Goal: Find specific page/section: Find specific page/section

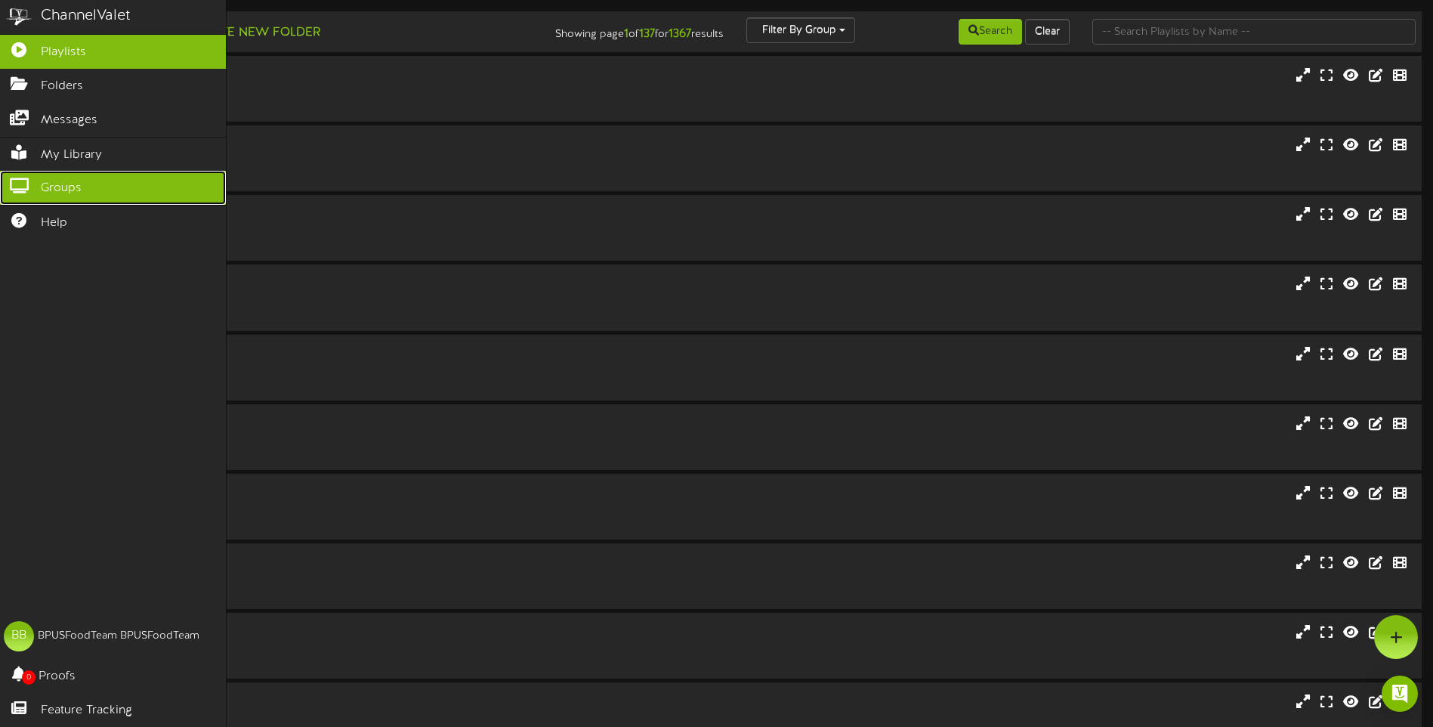
click at [17, 178] on icon at bounding box center [19, 183] width 38 height 11
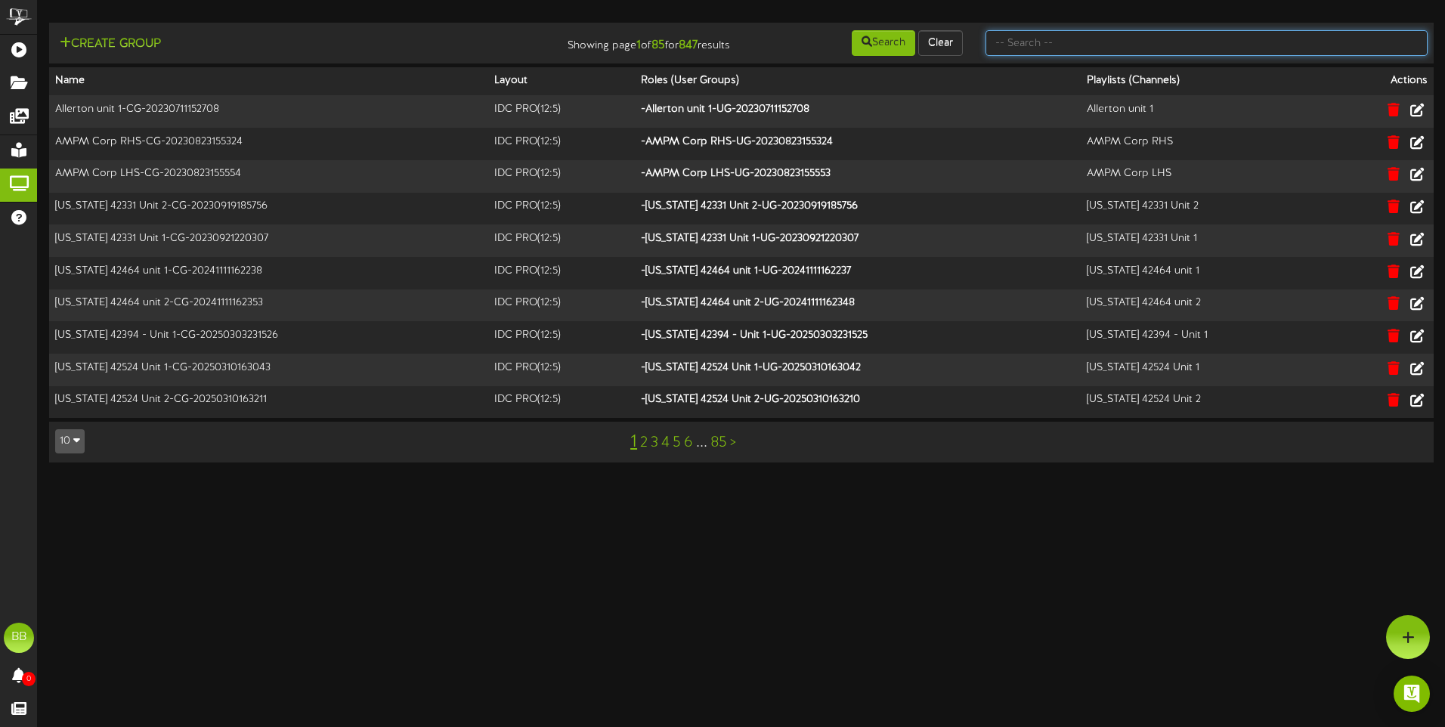
click at [1116, 36] on input "text" at bounding box center [1206, 43] width 442 height 26
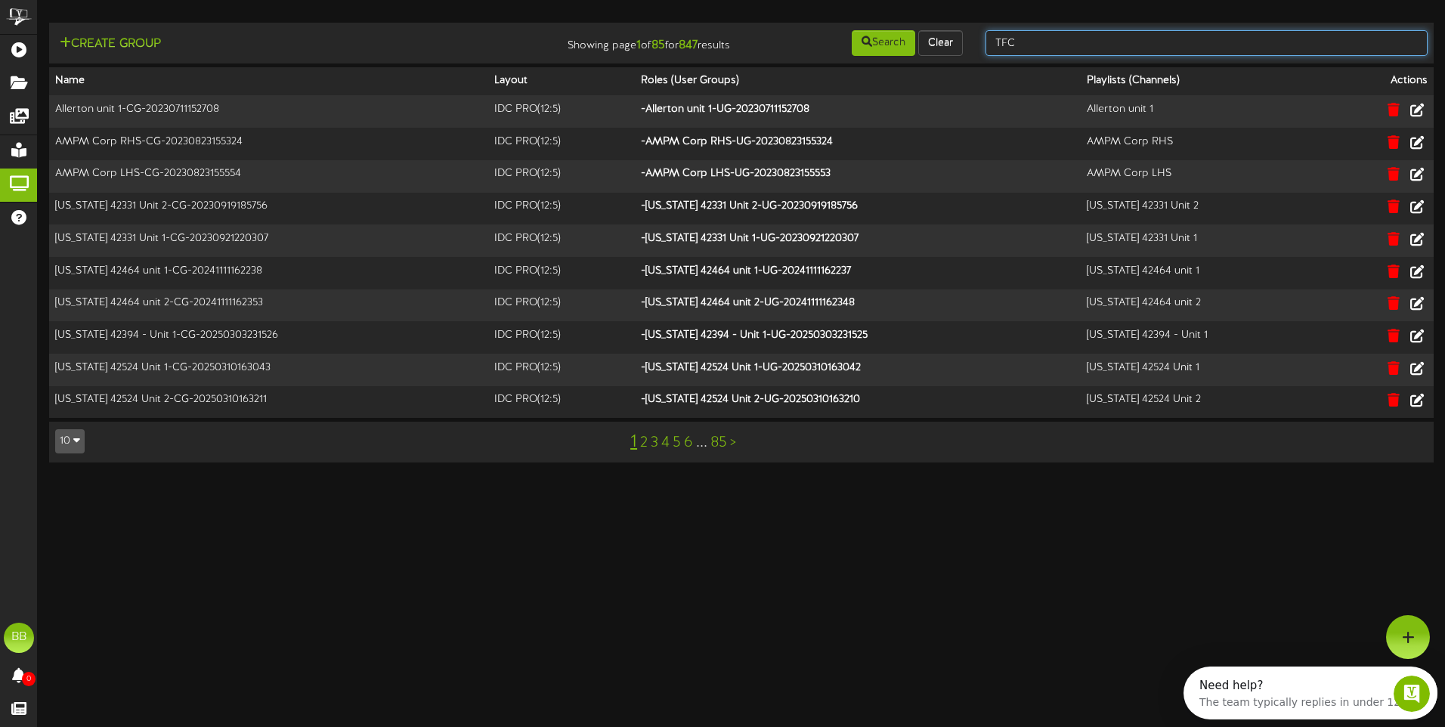
type input "TFC"
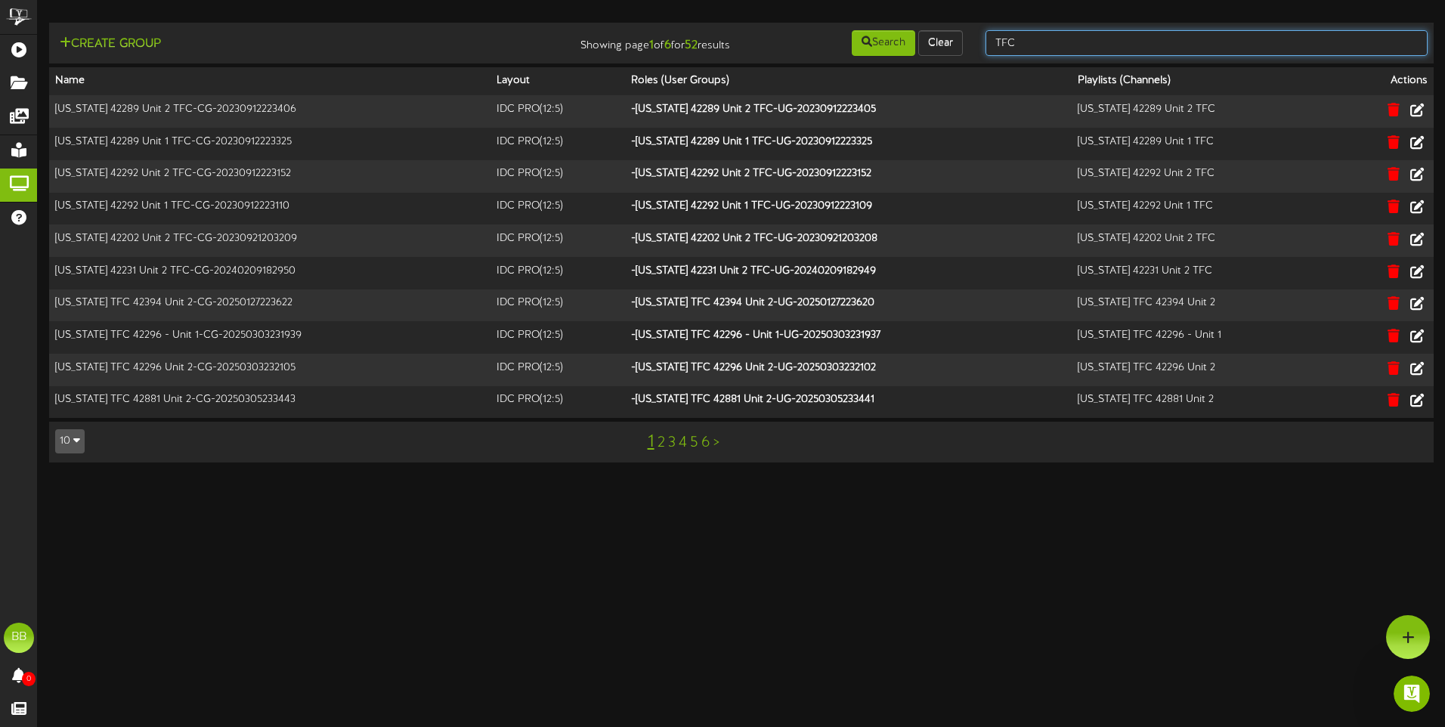
click at [1056, 39] on input "TFC" at bounding box center [1206, 43] width 442 height 26
type input "TFC South"
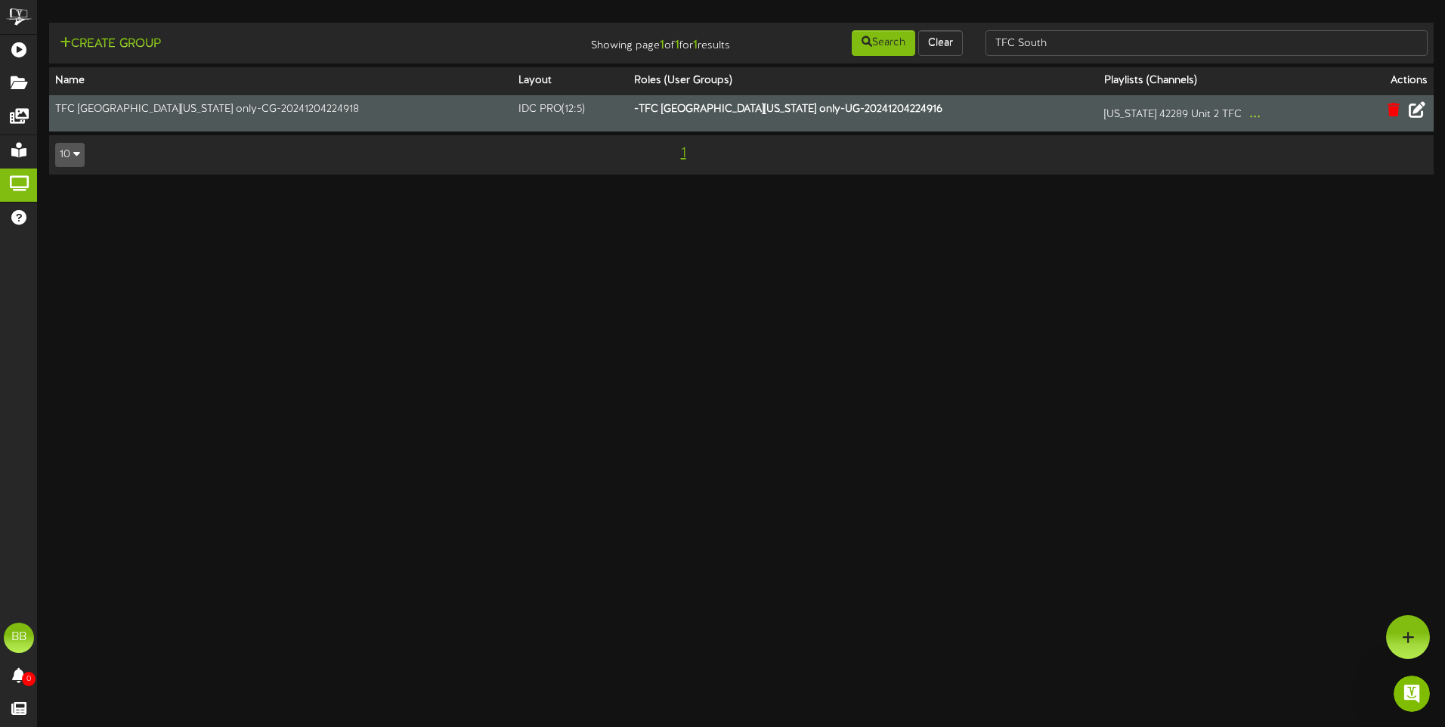
click at [1412, 115] on icon at bounding box center [1416, 109] width 17 height 17
